Goal: Information Seeking & Learning: Learn about a topic

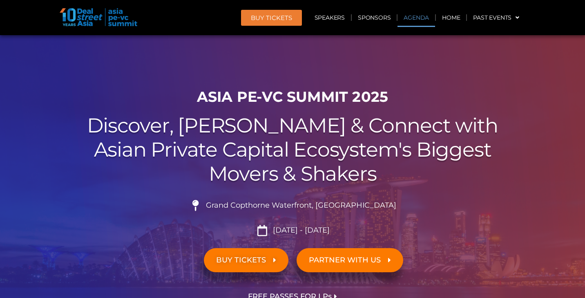
click at [414, 19] on link "Agenda" at bounding box center [416, 17] width 38 height 19
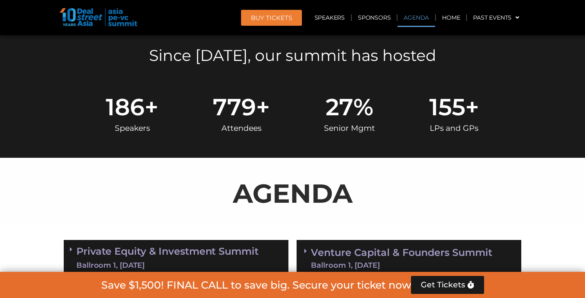
scroll to position [426, 0]
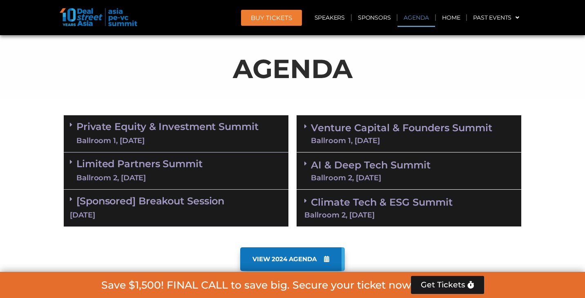
click at [375, 167] on link "AI & Deep Tech Summit Ballroom 2, 11 Sept" at bounding box center [371, 170] width 120 height 21
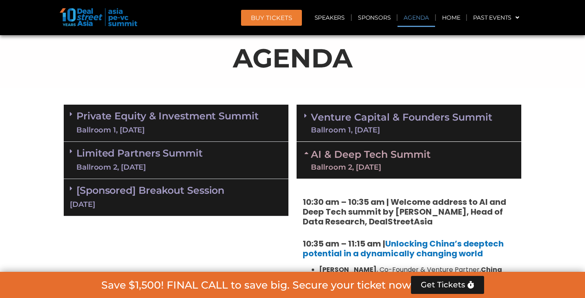
scroll to position [445, 0]
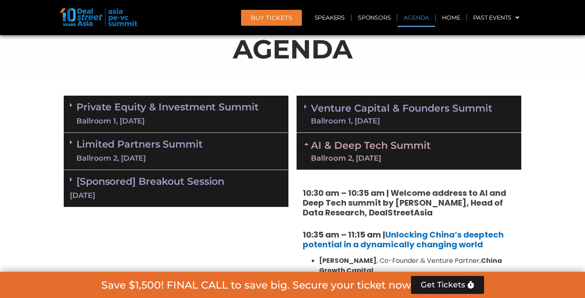
click at [185, 118] on div "Ballroom 1, 10 Sept" at bounding box center [167, 121] width 182 height 10
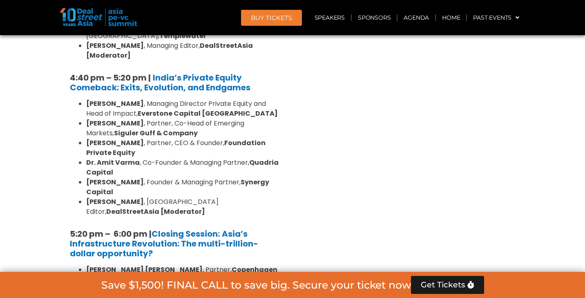
scroll to position [1539, 0]
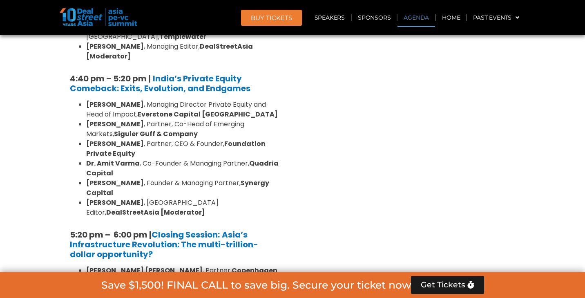
click at [416, 19] on link "Agenda" at bounding box center [416, 17] width 38 height 19
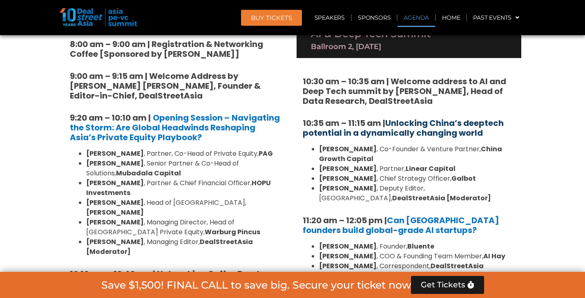
scroll to position [571, 0]
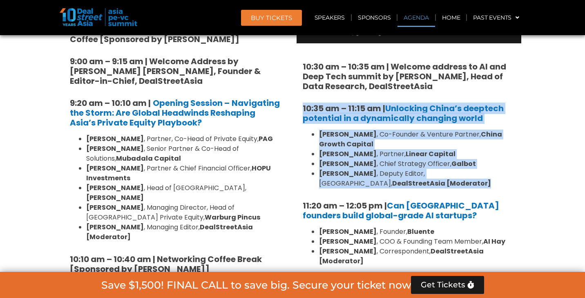
drag, startPoint x: 300, startPoint y: 103, endPoint x: 440, endPoint y: 185, distance: 162.3
click at [440, 185] on div "10:30 am – 10:35 am | Welcome address to AI and Deep Tech summit by Andi Haswid…" at bounding box center [408, 235] width 225 height 385
copy div "10:35 am – 11:15 am | Unlocking China’s deeptech potential in a dynamically cha…"
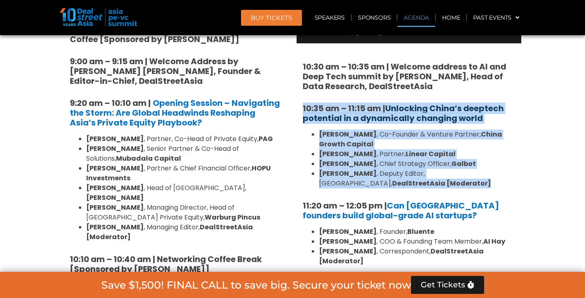
click at [430, 115] on link "Unlocking China’s deeptech potential in a dynamically changing world" at bounding box center [402, 112] width 201 height 21
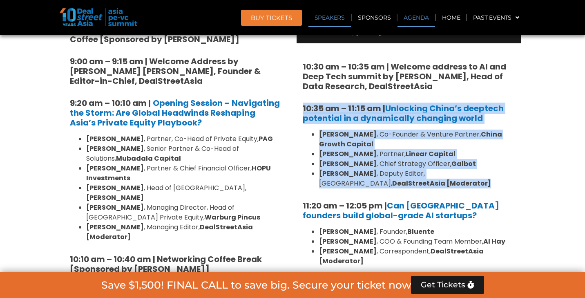
click at [335, 18] on link "Speakers" at bounding box center [329, 17] width 42 height 19
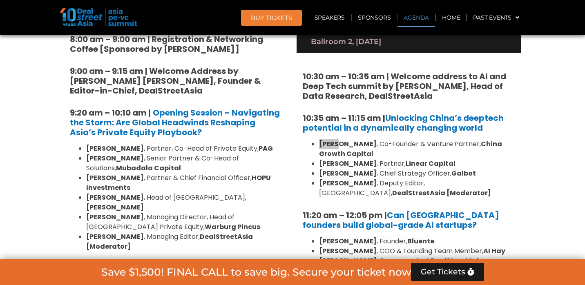
scroll to position [4267, 0]
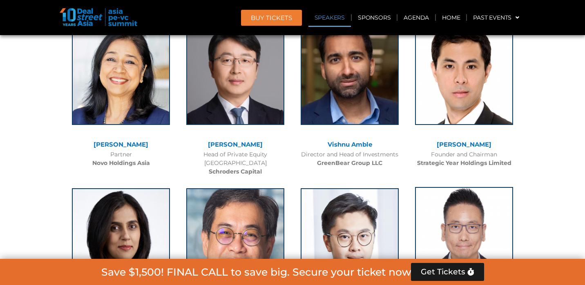
click at [462, 187] on img at bounding box center [464, 238] width 98 height 102
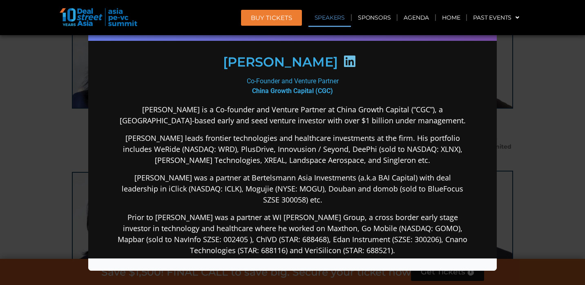
scroll to position [110, 0]
click at [123, 109] on p "Wayne Shiong is a Co-founder and Venture Partner at China Growth Capital (“CGC”…" at bounding box center [292, 114] width 353 height 22
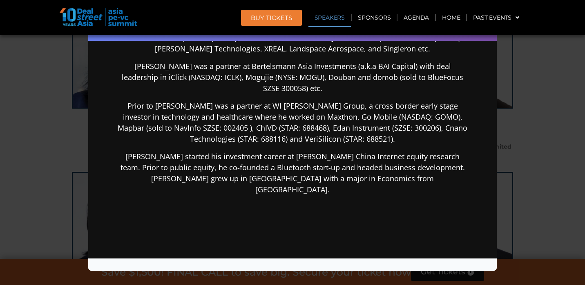
scroll to position [225, 0]
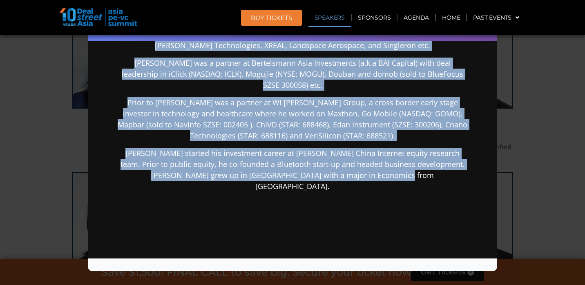
click at [401, 167] on p "Wayne started his investment career at Piper Jaffray’s China Internet equity re…" at bounding box center [292, 169] width 353 height 44
copy div "Wayne Shiong is a Co-founder and Venture Partner at China Growth Capital (“CGC”…"
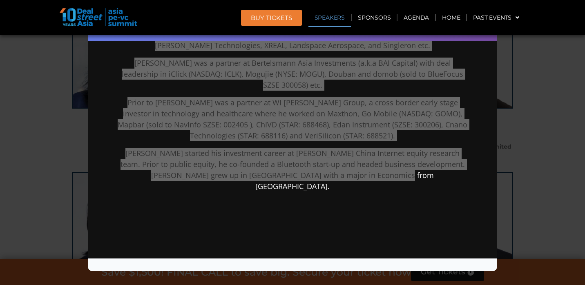
click at [555, 67] on div "Speaker Profile ×" at bounding box center [292, 142] width 585 height 285
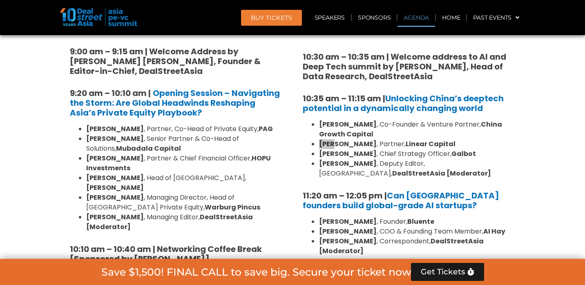
scroll to position [4762, 0]
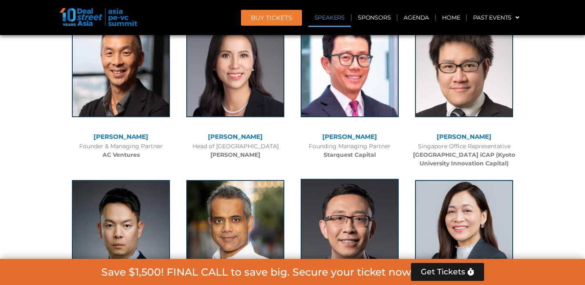
click at [354, 179] on img at bounding box center [349, 230] width 98 height 102
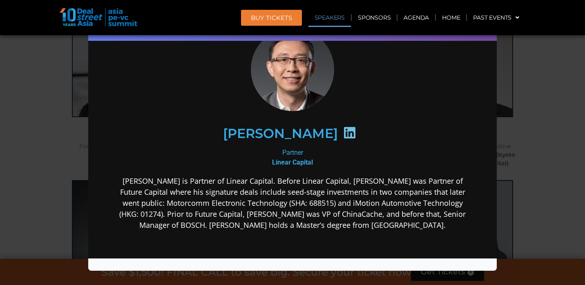
scroll to position [95, 0]
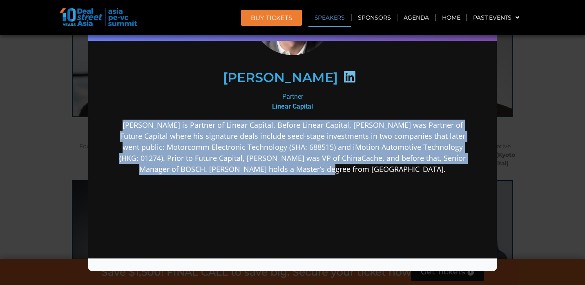
drag, startPoint x: 123, startPoint y: 124, endPoint x: 402, endPoint y: 183, distance: 284.6
click at [402, 183] on div "Neil Zeng is Partner of Linear Capital. Before Linear Capital, Neil was Partner…" at bounding box center [292, 211] width 353 height 184
copy p "Neil Zeng is Partner of Linear Capital. Before Linear Capital, Neil was Partner…"
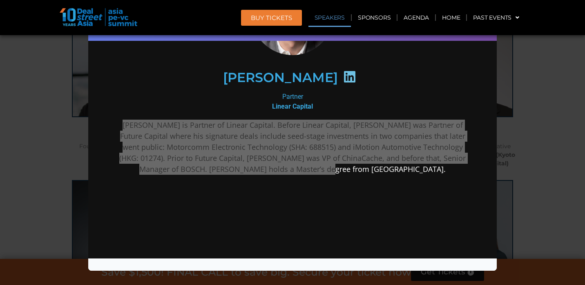
click at [537, 78] on div "Speaker Profile ×" at bounding box center [292, 142] width 585 height 285
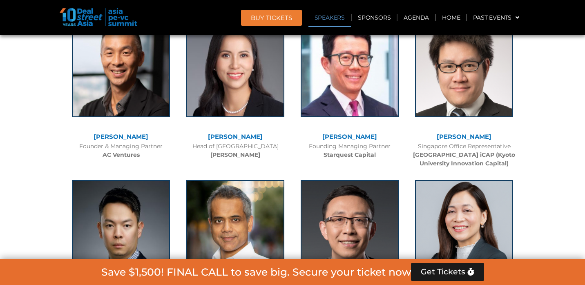
scroll to position [5925, 0]
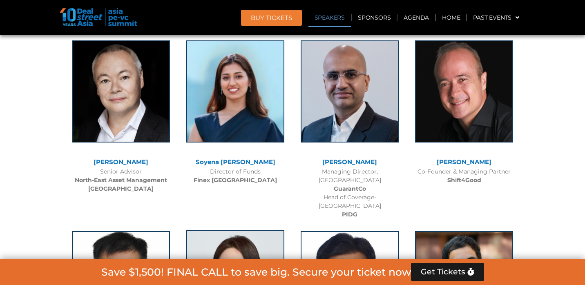
click at [220, 230] on img at bounding box center [235, 281] width 98 height 102
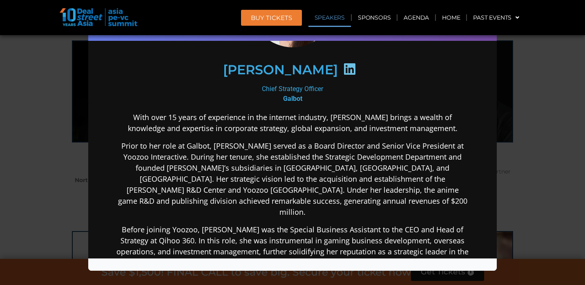
scroll to position [111, 0]
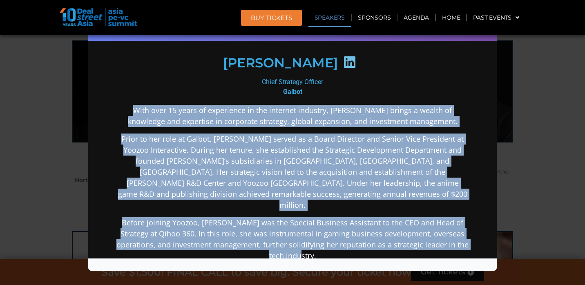
drag, startPoint x: 120, startPoint y: 108, endPoint x: 322, endPoint y: 240, distance: 241.0
click at [322, 240] on div "With over 15 years of experience in the internet industry, Zhao Yuli brings a w…" at bounding box center [292, 280] width 353 height 353
copy div "With over 15 years of experience in the internet industry, Zhao Yuli brings a w…"
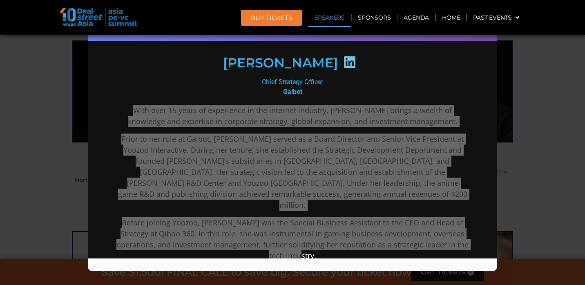
click at [552, 78] on div "Speaker Profile ×" at bounding box center [292, 142] width 585 height 285
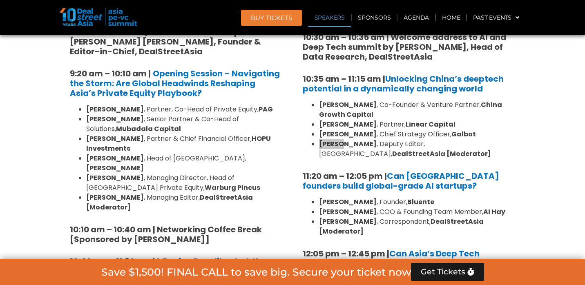
scroll to position [7007, 0]
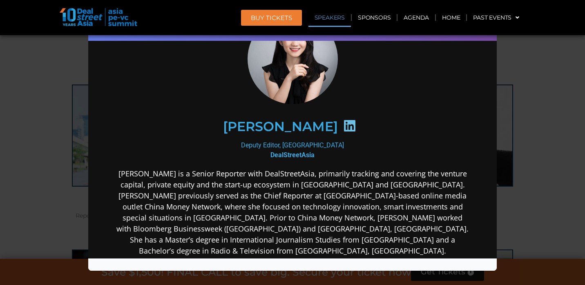
scroll to position [87, 0]
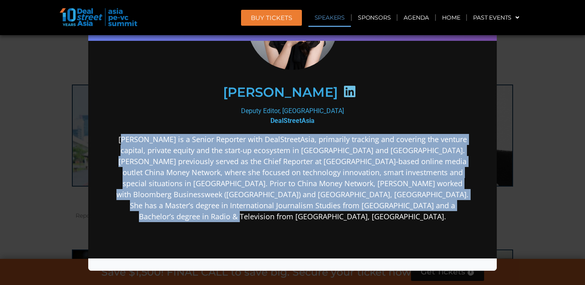
drag, startPoint x: 128, startPoint y: 137, endPoint x: 460, endPoint y: 214, distance: 340.6
click at [460, 214] on div "Eudora Wang is a Senior Reporter with DealStreetAsia, primarily tracking and co…" at bounding box center [292, 241] width 353 height 217
copy p "udora Wang is a Senior Reporter with DealStreetAsia, primarily tracking and cov…"
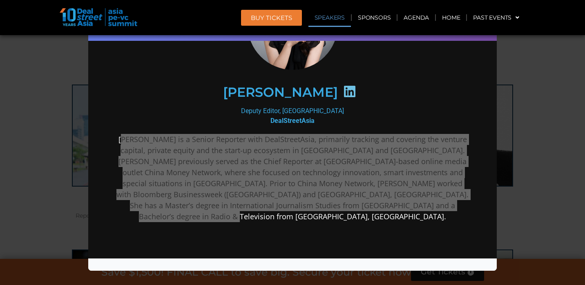
click at [574, 82] on div "Speaker Profile ×" at bounding box center [292, 142] width 585 height 285
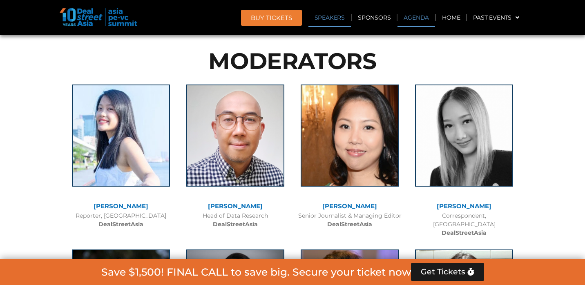
click at [419, 20] on link "Agenda" at bounding box center [416, 17] width 38 height 19
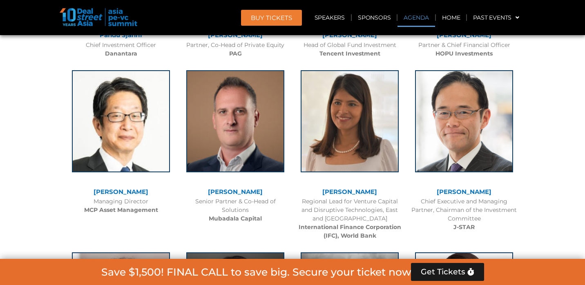
scroll to position [426, 0]
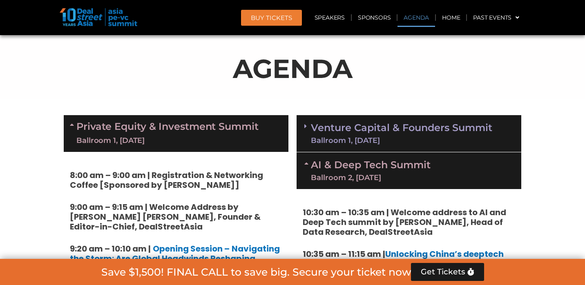
click at [396, 170] on link "AI & Deep Tech Summit Ballroom 2, 11 Sept" at bounding box center [371, 170] width 120 height 21
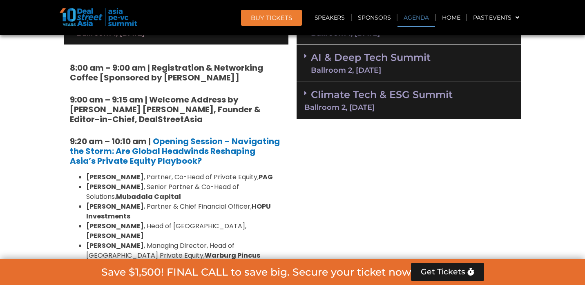
scroll to position [523, 0]
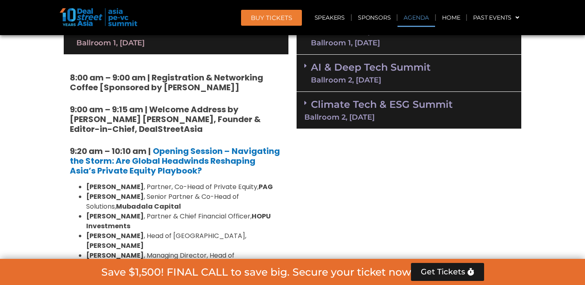
click at [362, 73] on link "AI & Deep Tech Summit Ballroom 2, 11 Sept" at bounding box center [371, 72] width 120 height 21
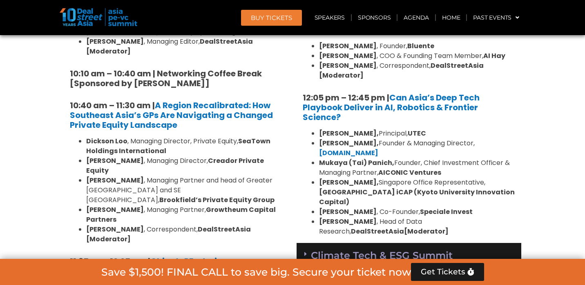
scroll to position [759, 0]
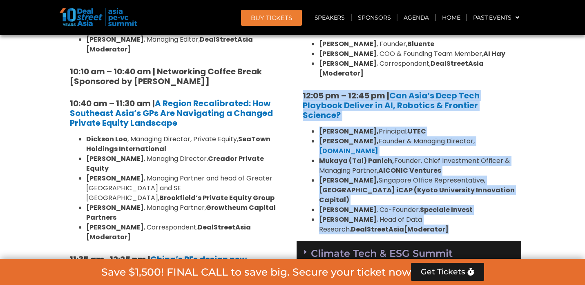
drag, startPoint x: 302, startPoint y: 93, endPoint x: 389, endPoint y: 216, distance: 150.9
click at [389, 216] on div "10:30 am – 10:35 am | Welcome address to AI and Deep Tech summit by Andi Haswid…" at bounding box center [408, 48] width 225 height 385
copy div "12:05 pm – 12:45 pm | Can Asia’s Deep Tech Playbook Deliver in AI, Robotics & F…"
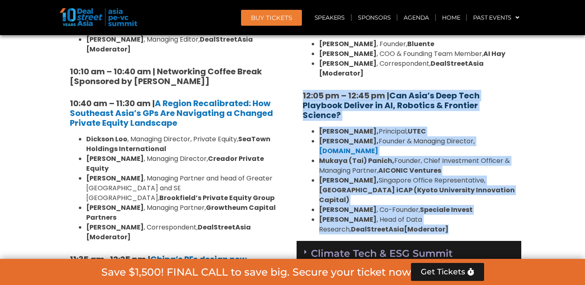
click at [430, 103] on link "Can Asia’s Deep Tech Playbook Deliver in AI, Robotics & Frontier Science?" at bounding box center [390, 105] width 177 height 31
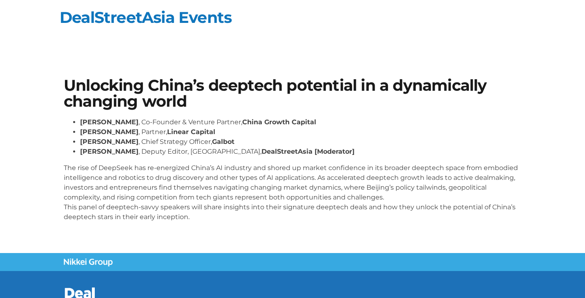
scroll to position [27, 0]
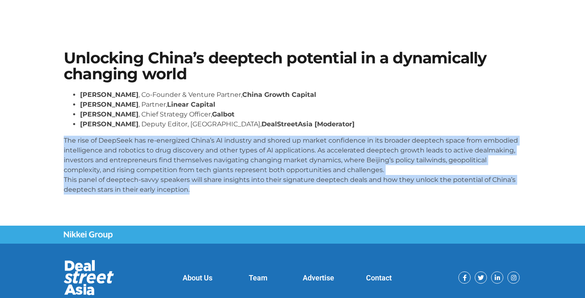
drag, startPoint x: 64, startPoint y: 137, endPoint x: 205, endPoint y: 191, distance: 150.6
click at [205, 191] on p "The rise of DeepSeek has re-energized China’s AI industry and shored up market …" at bounding box center [292, 165] width 457 height 59
copy p "The rise of DeepSeek has re-energized China’s AI industry and shored up market …"
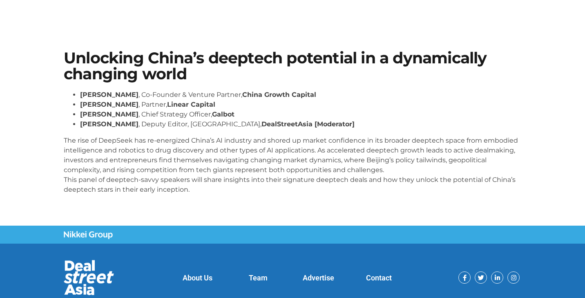
click at [526, 14] on body "Skip to content DealStreetAsia Events Unlocking China’s deeptech potential in a…" at bounding box center [292, 149] width 585 height 353
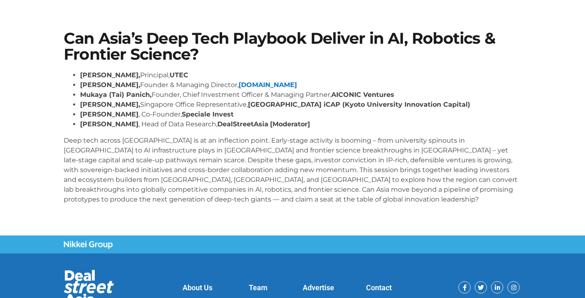
scroll to position [47, 0]
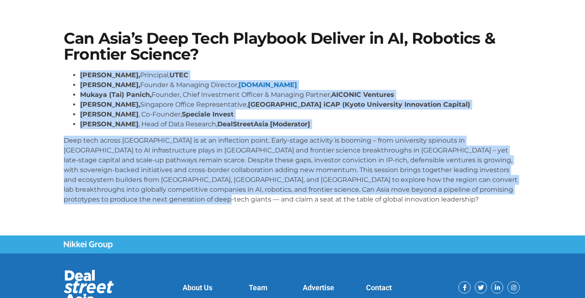
drag, startPoint x: 80, startPoint y: 74, endPoint x: 106, endPoint y: 196, distance: 124.3
click at [106, 196] on div "Kiran Mysore, Principal, UTEC Aditya Mathur, Founder & Managing Director, Elev8…" at bounding box center [292, 137] width 457 height 134
click at [108, 200] on p "Deep tech across Asia is at an inflection point. Early-stage activity is boomin…" at bounding box center [292, 170] width 457 height 69
drag, startPoint x: 108, startPoint y: 200, endPoint x: 71, endPoint y: 77, distance: 128.9
click at [71, 77] on div "Kiran Mysore, Principal, UTEC Aditya Mathur, Founder & Managing Director, Elev8…" at bounding box center [292, 137] width 457 height 134
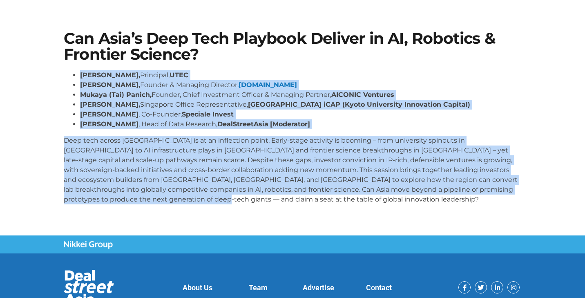
copy div "Kiran Mysore, Principal, UTEC Aditya Mathur, Founder & Managing Director, Elev8…"
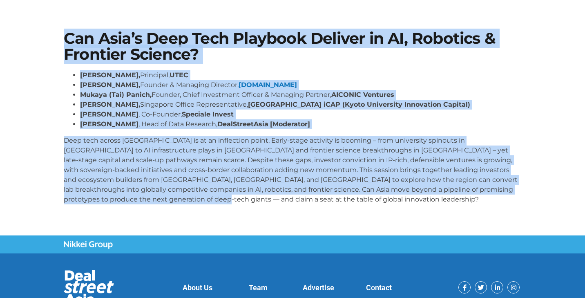
drag, startPoint x: 63, startPoint y: 34, endPoint x: 374, endPoint y: 212, distance: 358.0
click at [374, 212] on div "Can Asia’s Deep Tech Playbook Deliver in AI, Robotics & Frontier Science? Kiran…" at bounding box center [292, 121] width 465 height 188
copy div "Can Asia’s Deep Tech Playbook Deliver in AI, Robotics & Frontier Science? Kiran…"
